Goal: Information Seeking & Learning: Learn about a topic

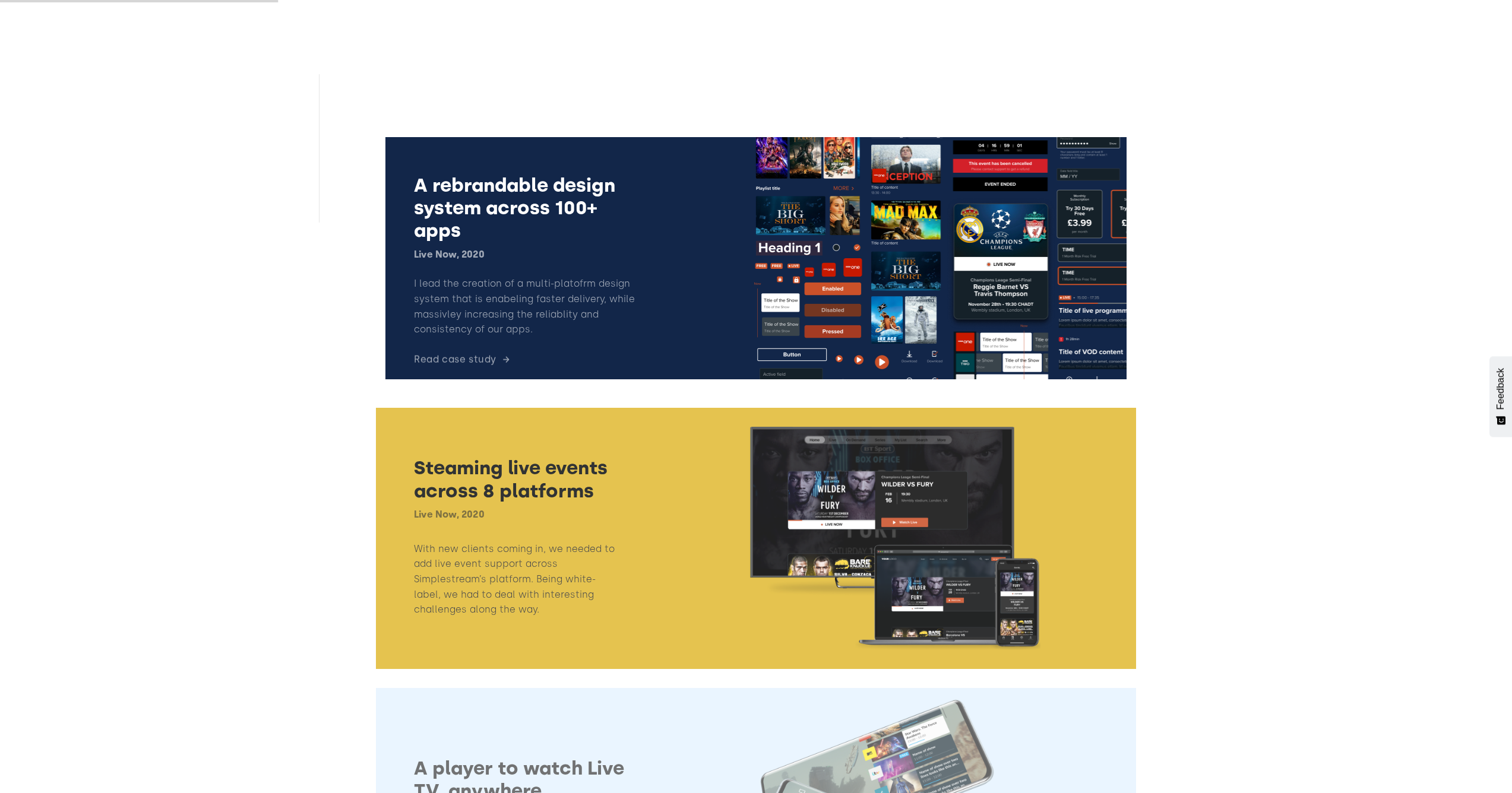
scroll to position [680, 0]
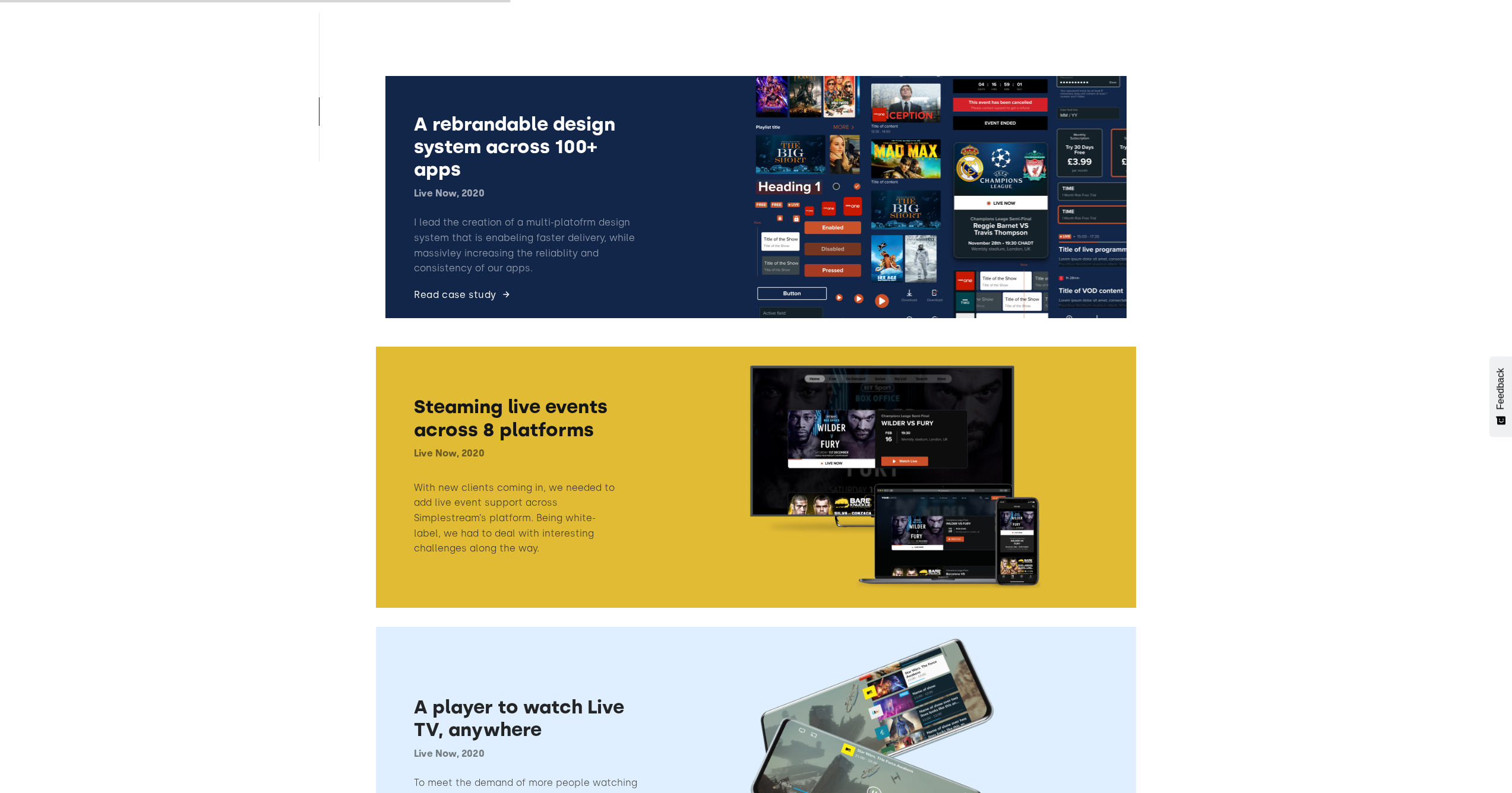
click at [624, 286] on link at bounding box center [756, 197] width 760 height 261
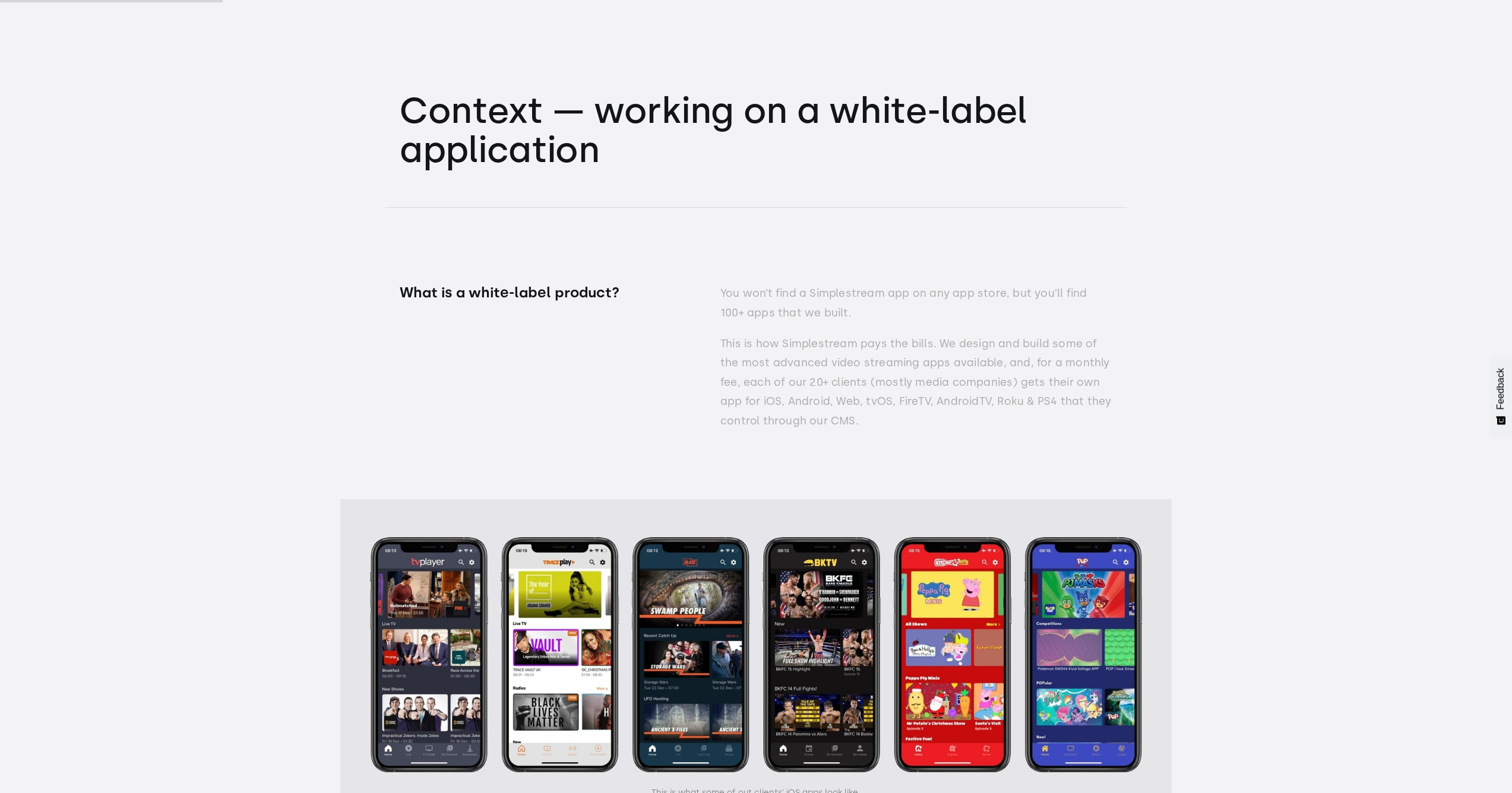
scroll to position [2229, 0]
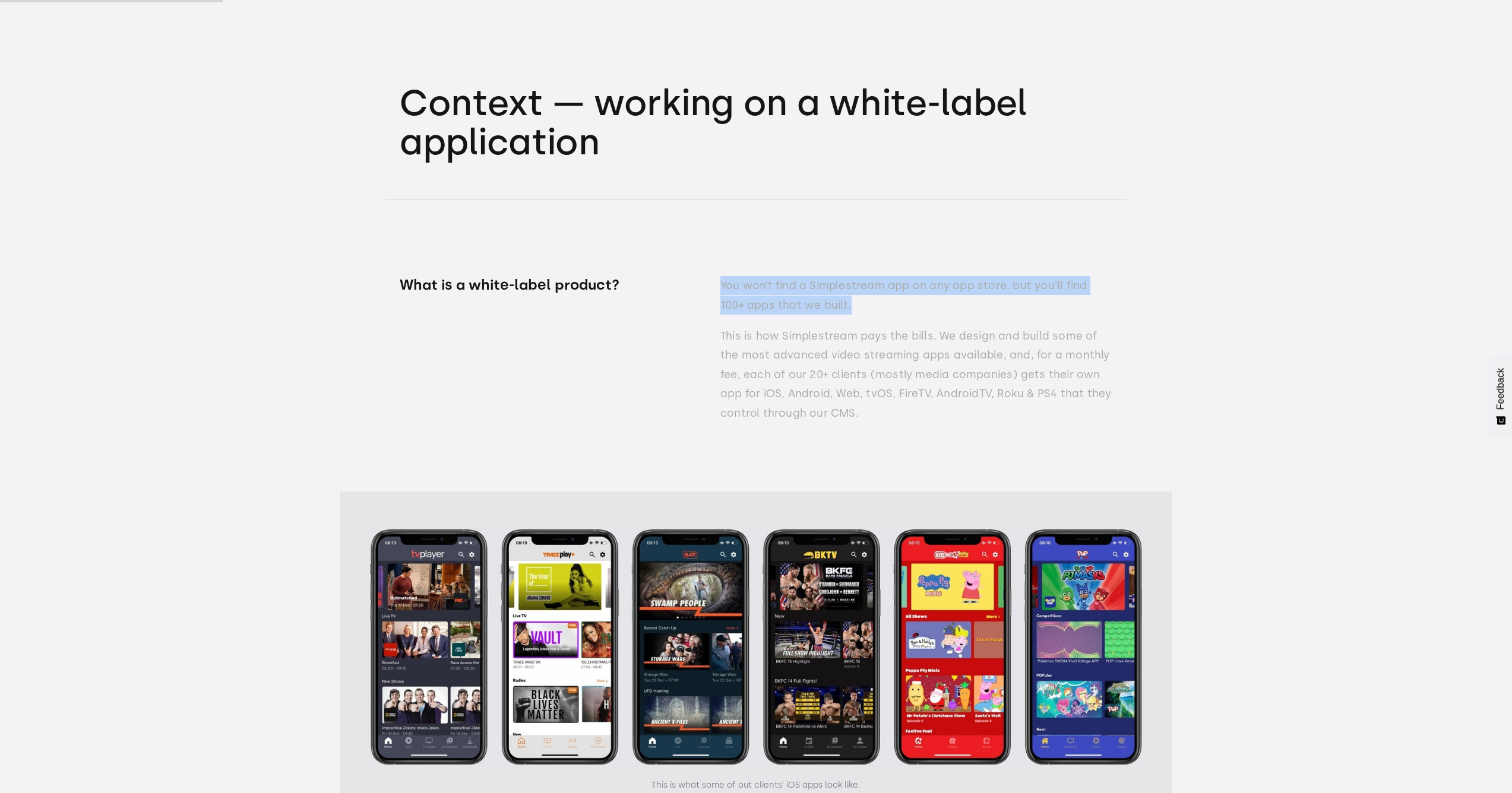
drag, startPoint x: 723, startPoint y: 285, endPoint x: 838, endPoint y: 297, distance: 115.6
click at [838, 297] on p "You won’t find a Simplestream app on any app store, but you’ll find 100+ apps t…" at bounding box center [916, 295] width 392 height 39
click at [838, 309] on p "You won’t find a Simplestream app on any app store, but you’ll find 100+ apps t…" at bounding box center [916, 295] width 392 height 39
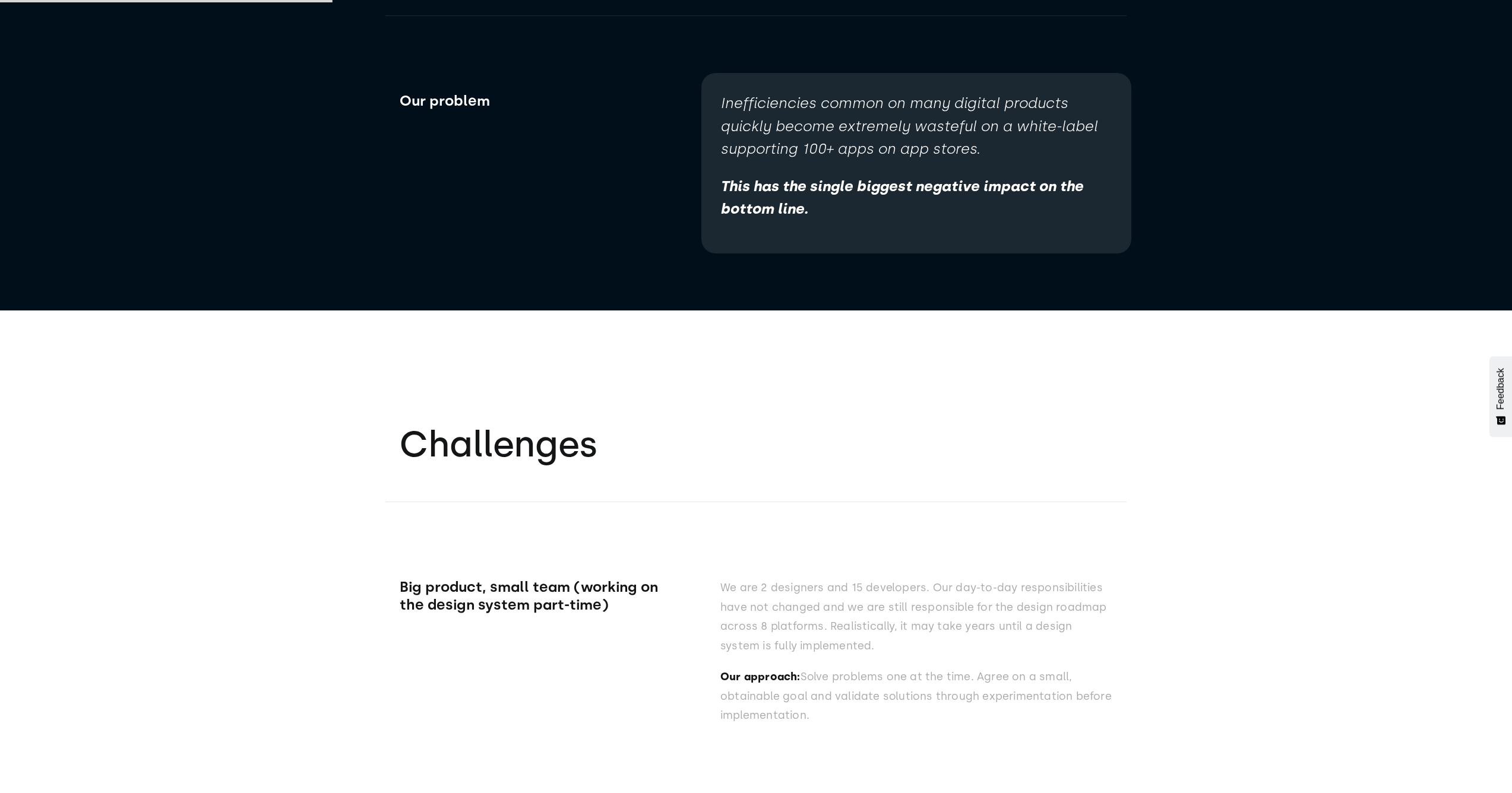
scroll to position [3178, 0]
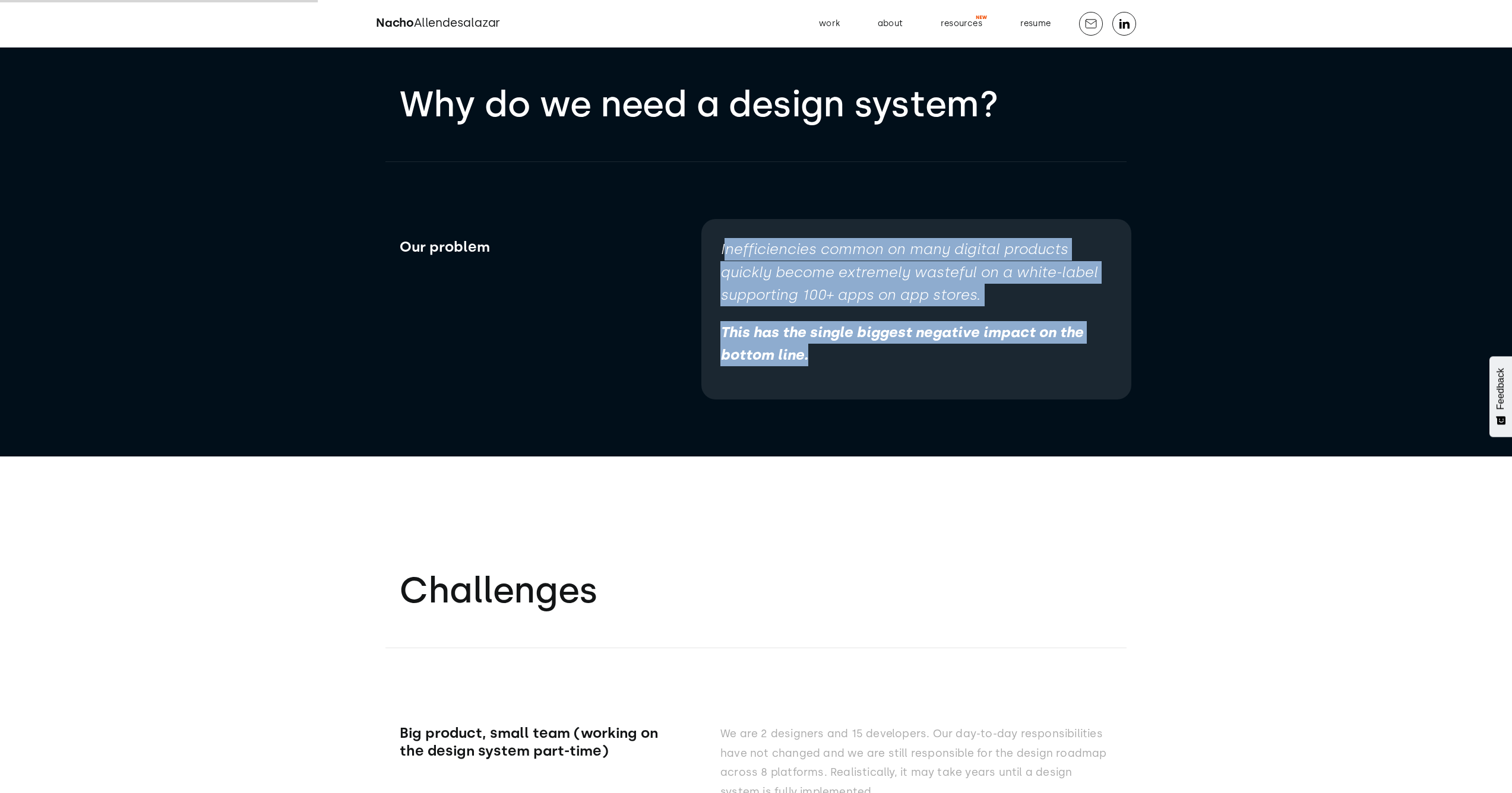
drag, startPoint x: 723, startPoint y: 254, endPoint x: 814, endPoint y: 357, distance: 137.4
click at [814, 357] on div "Inefficiencies common on many digital products quickly become extremely wastefu…" at bounding box center [916, 309] width 430 height 180
click at [815, 355] on p "This has the single biggest negative impact on the bottom line." at bounding box center [916, 344] width 392 height 46
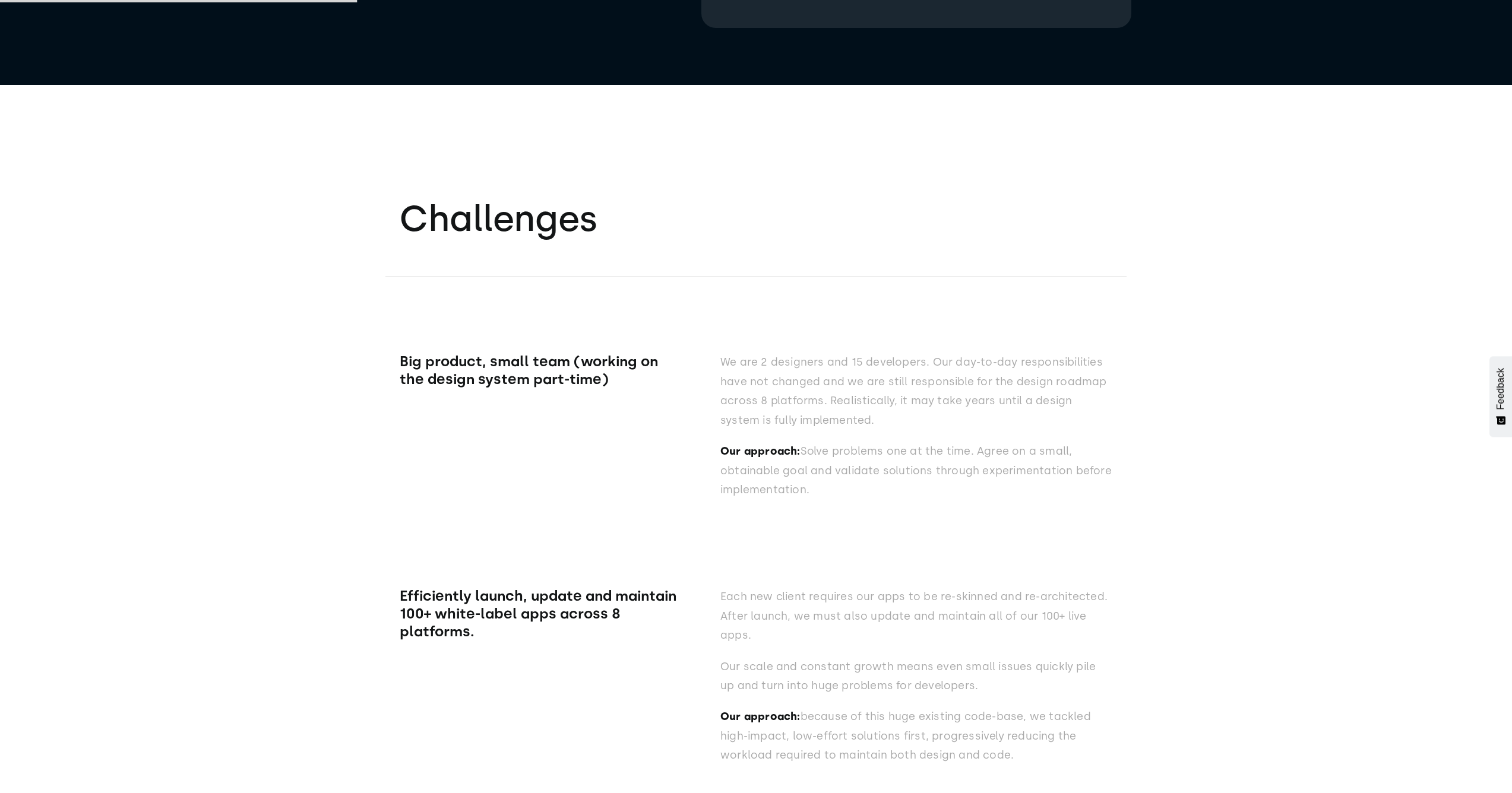
scroll to position [3573, 0]
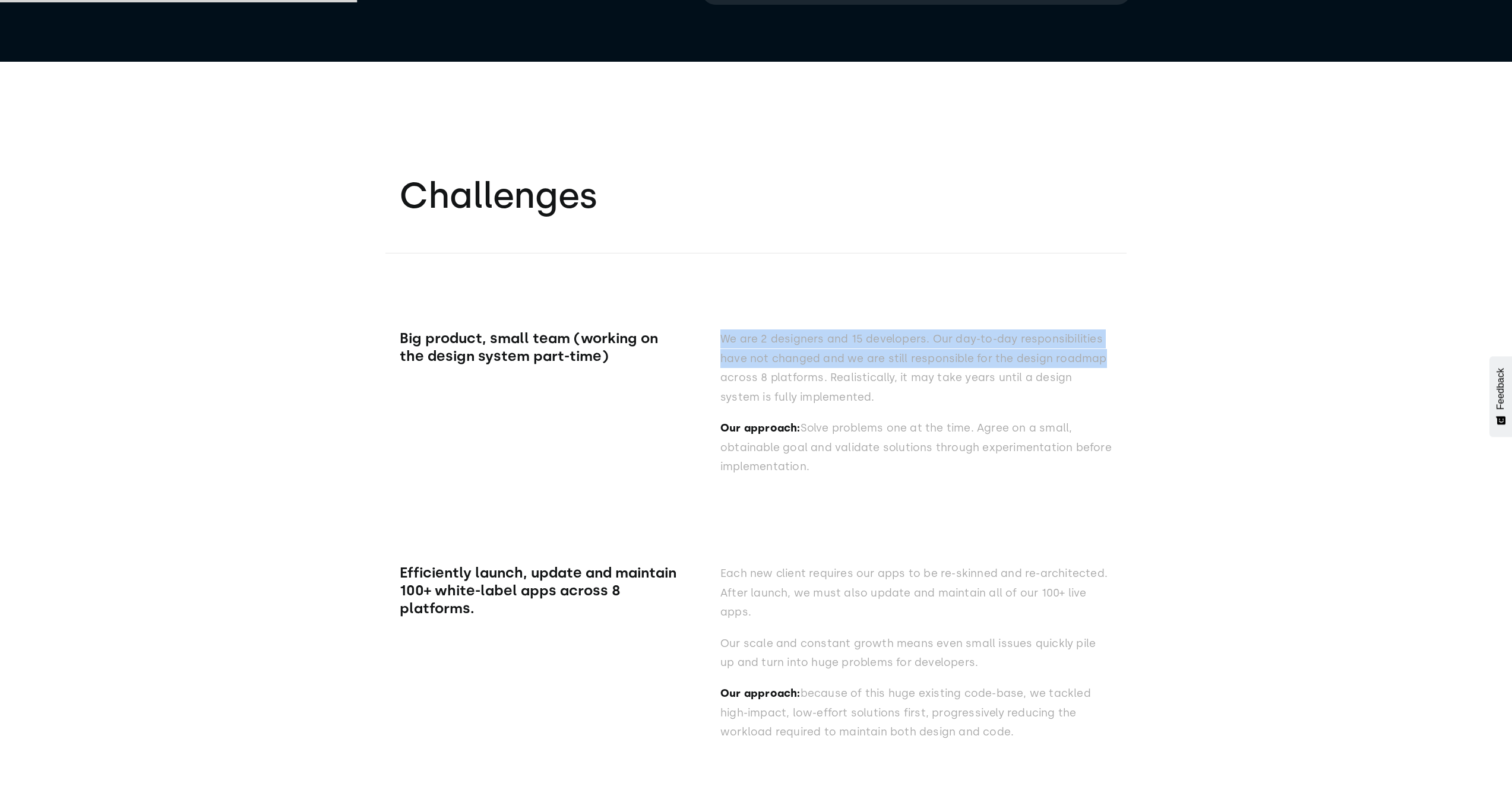
drag, startPoint x: 719, startPoint y: 342, endPoint x: 1114, endPoint y: 356, distance: 395.2
click at [1116, 355] on div "Challenges Big product, small team (working on the design system part-time) We …" at bounding box center [756, 680] width 1512 height 1237
drag, startPoint x: 1094, startPoint y: 368, endPoint x: 1087, endPoint y: 374, distance: 9.2
click at [1094, 369] on p "We are 2 designers and 15 developers. Our day-to-day responsibilities have not …" at bounding box center [916, 368] width 392 height 77
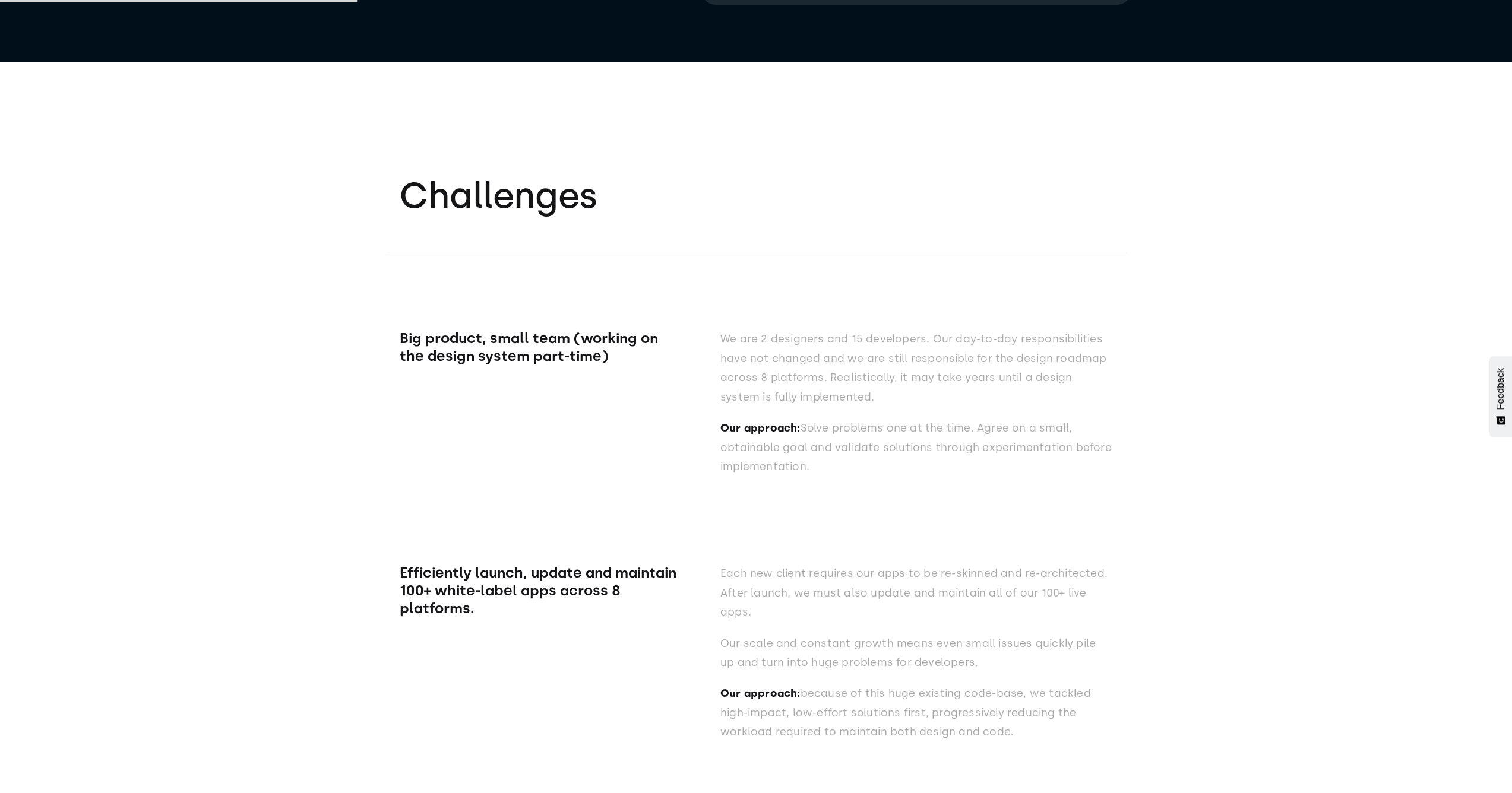
click at [938, 425] on p "Our approach: Solve problems one at the time. Agree on a small, obtainable goal…" at bounding box center [916, 447] width 392 height 58
drag, startPoint x: 805, startPoint y: 432, endPoint x: 811, endPoint y: 462, distance: 30.6
click at [811, 462] on p "Our approach: Solve problems one at the time. Agree on a small, obtainable goal…" at bounding box center [916, 447] width 392 height 58
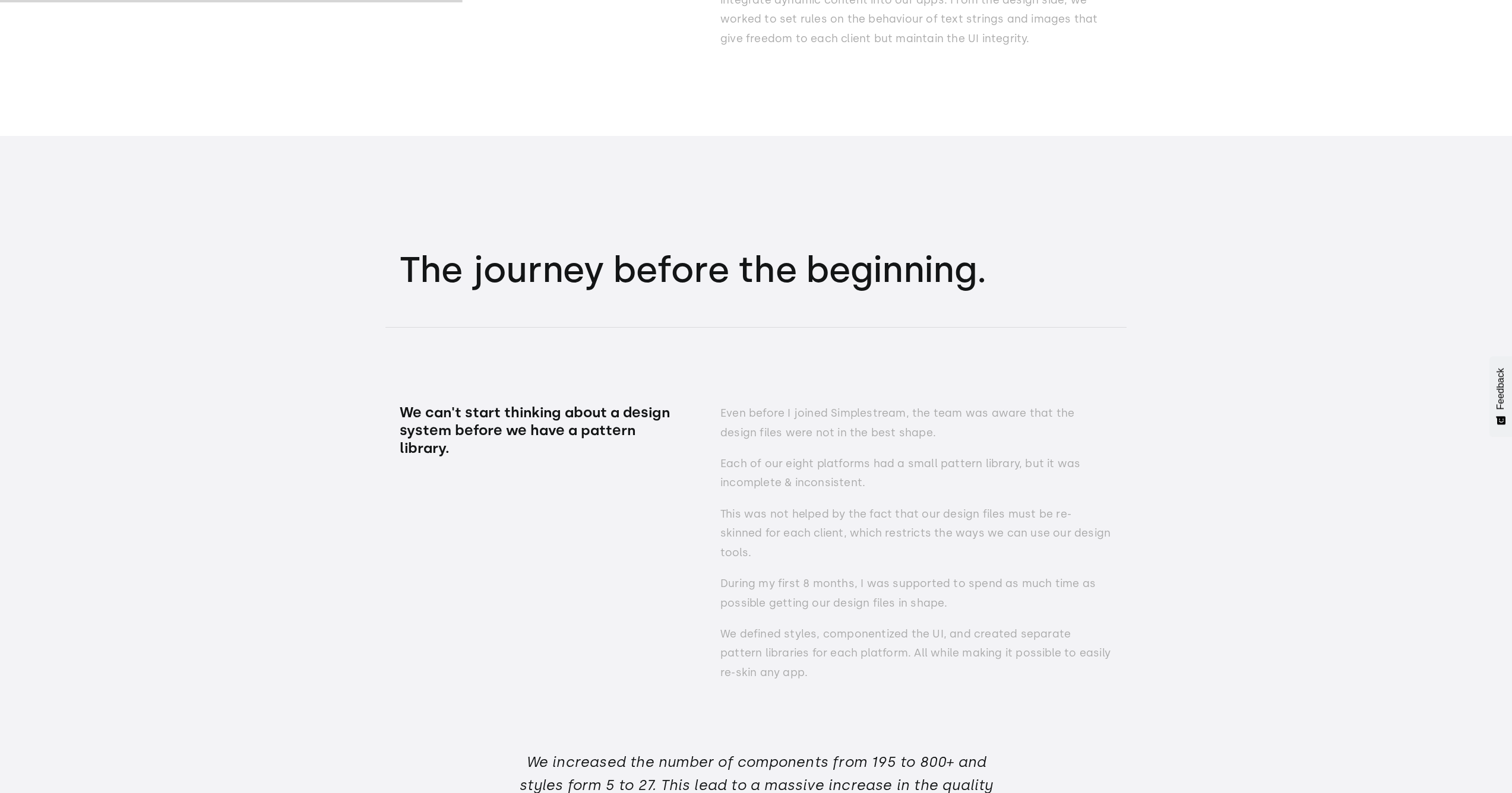
scroll to position [4751, 0]
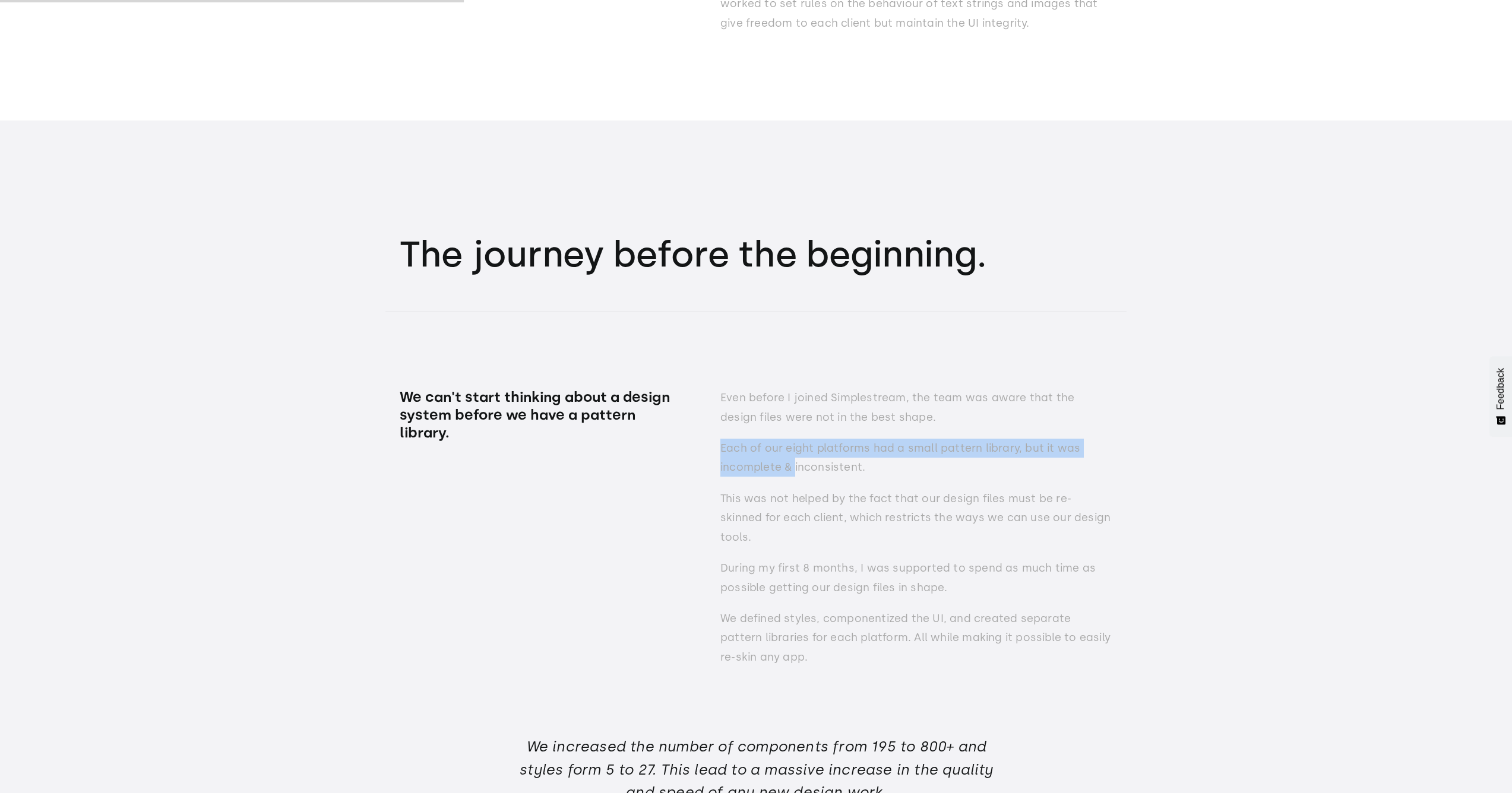
drag, startPoint x: 723, startPoint y: 448, endPoint x: 793, endPoint y: 461, distance: 71.2
click at [793, 461] on p "Each of our eight platforms had a small pattern library, but it was incomplete …" at bounding box center [916, 458] width 392 height 39
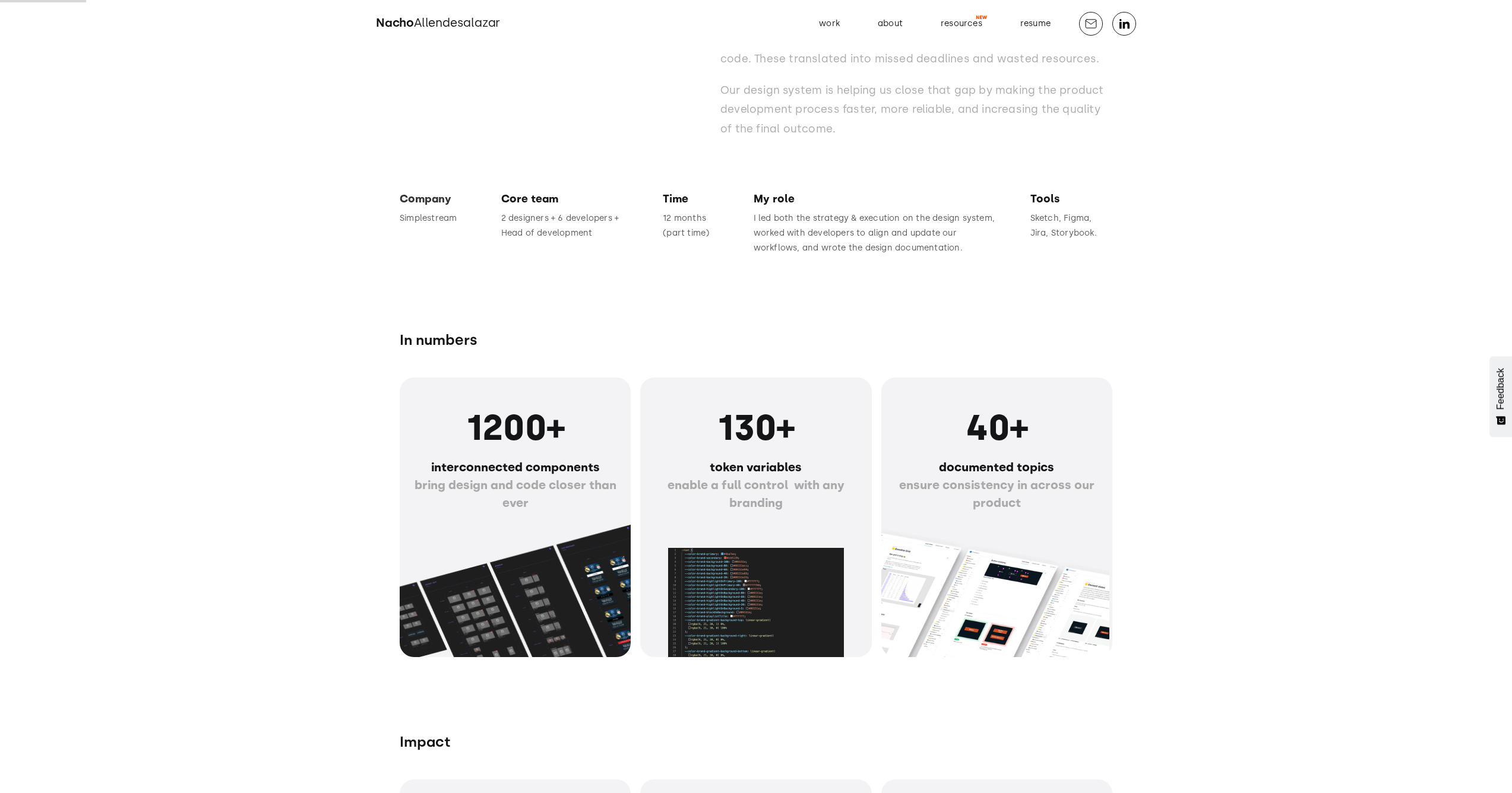
scroll to position [1089, 0]
